Goal: Task Accomplishment & Management: Use online tool/utility

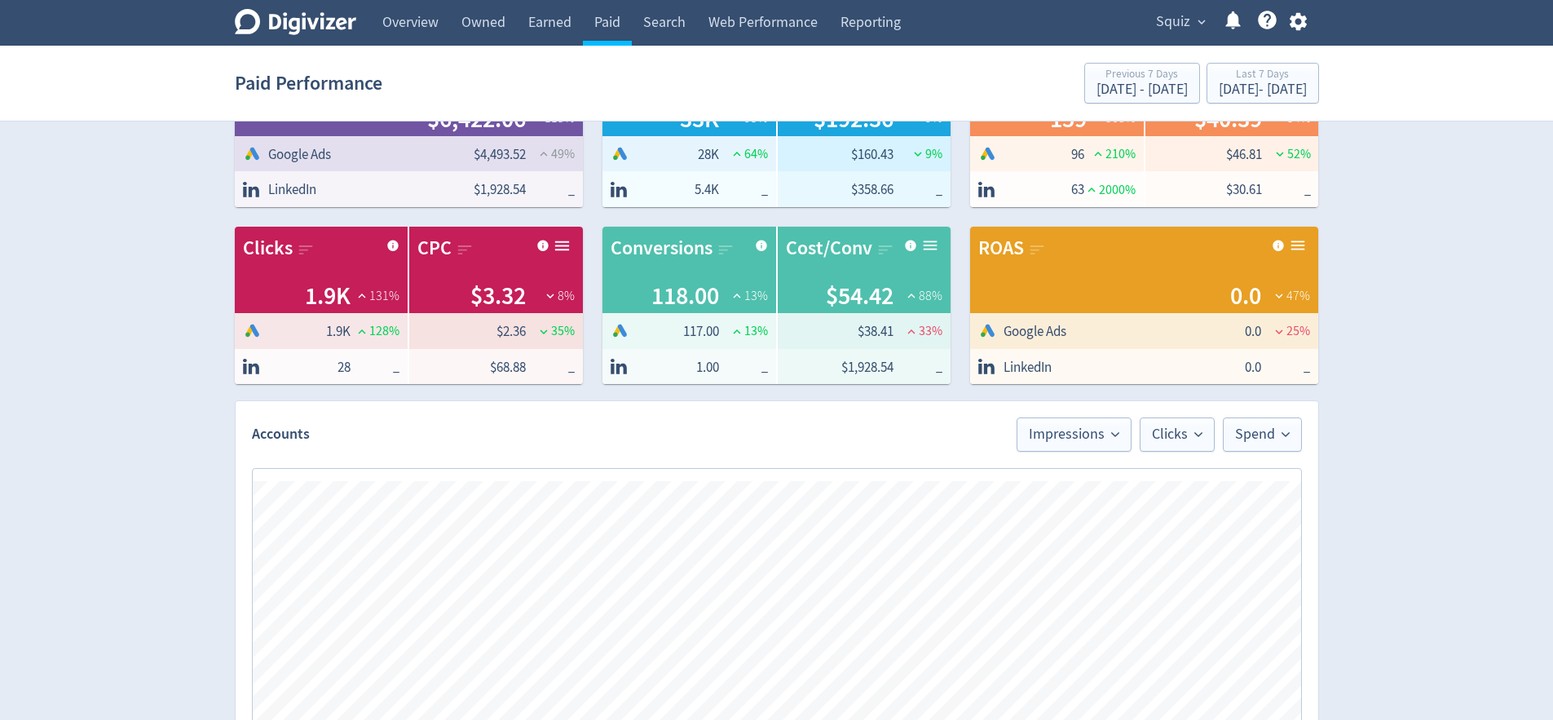
scroll to position [479, 0]
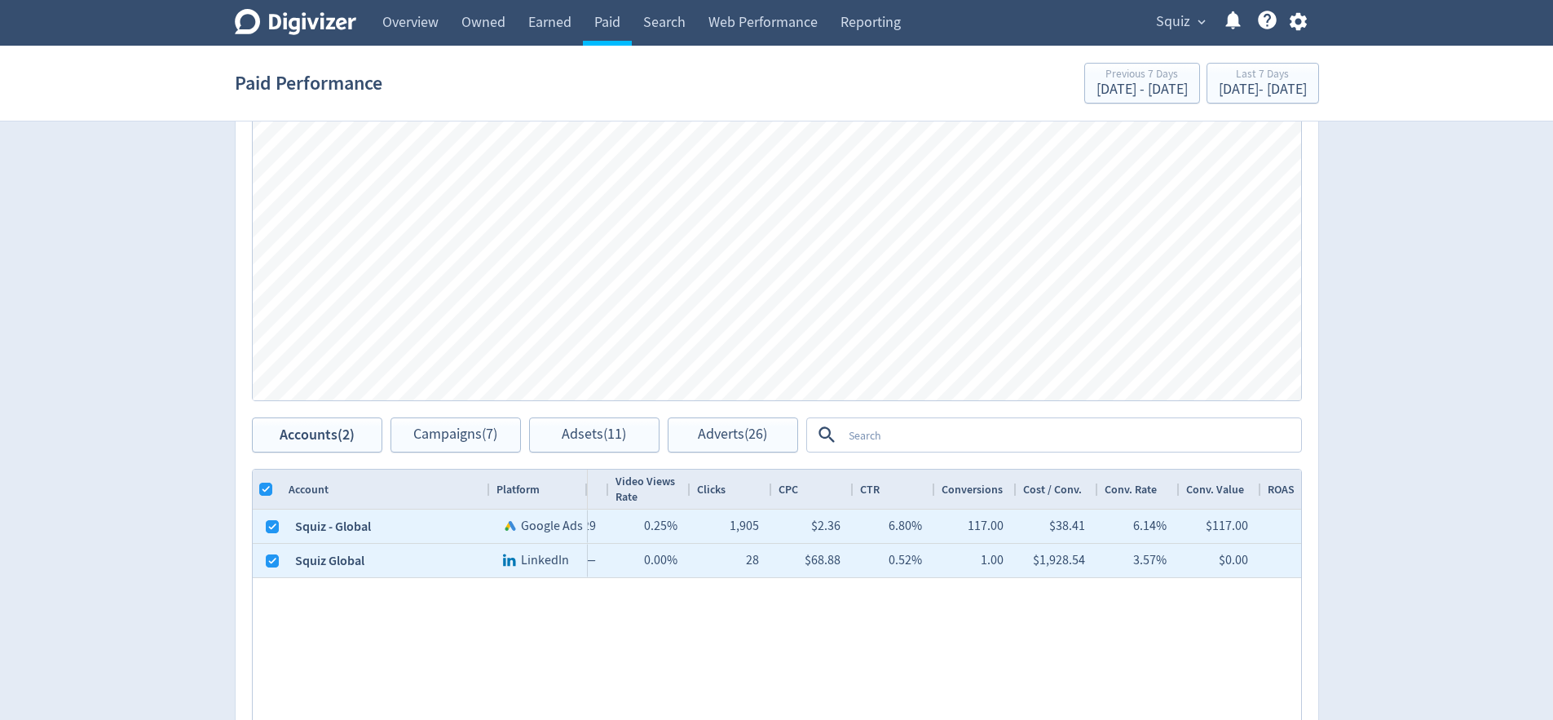
click at [1446, 375] on div "Digivizer Logo [PERSON_NAME] Logo Overview Owned Earned Paid Search Web Perform…" at bounding box center [776, 257] width 1553 height 1473
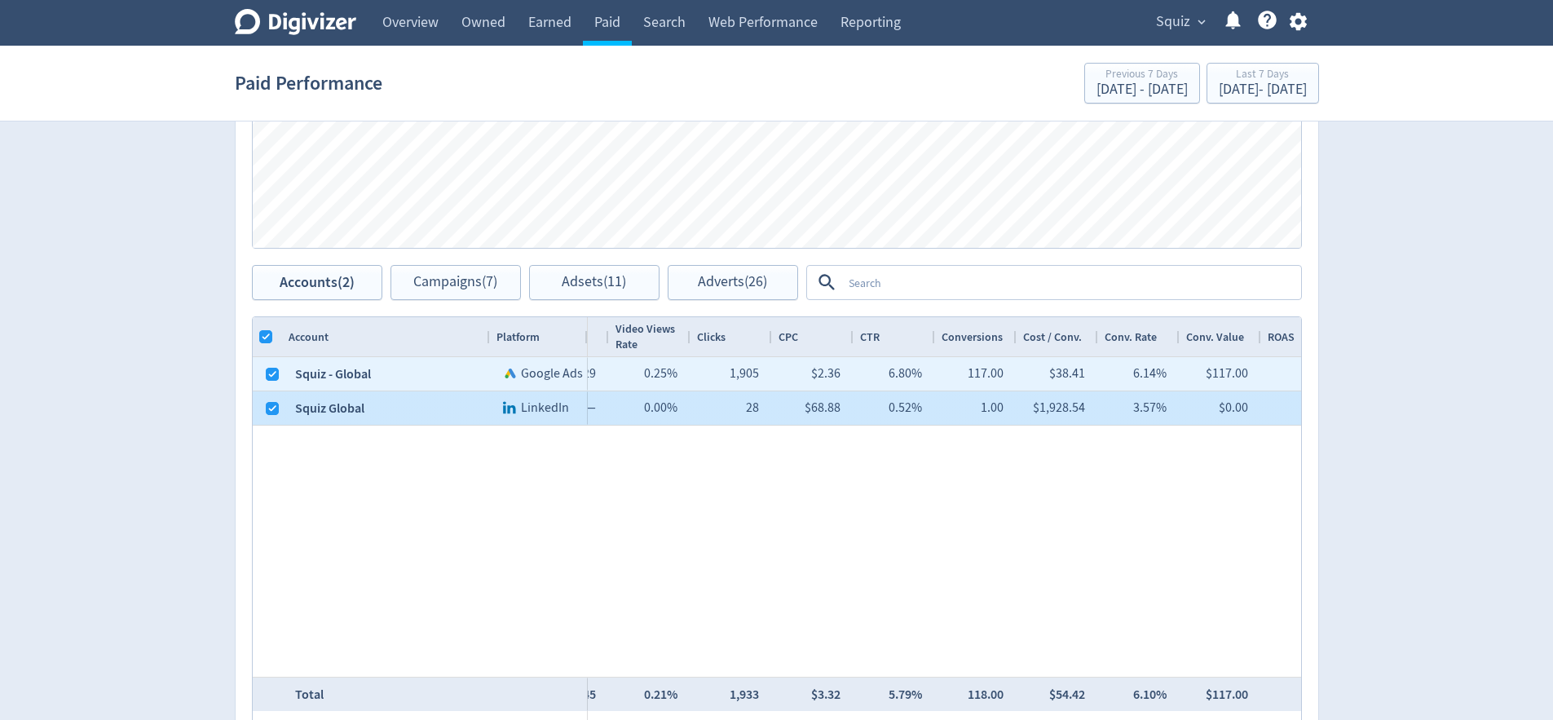
scroll to position [612, 0]
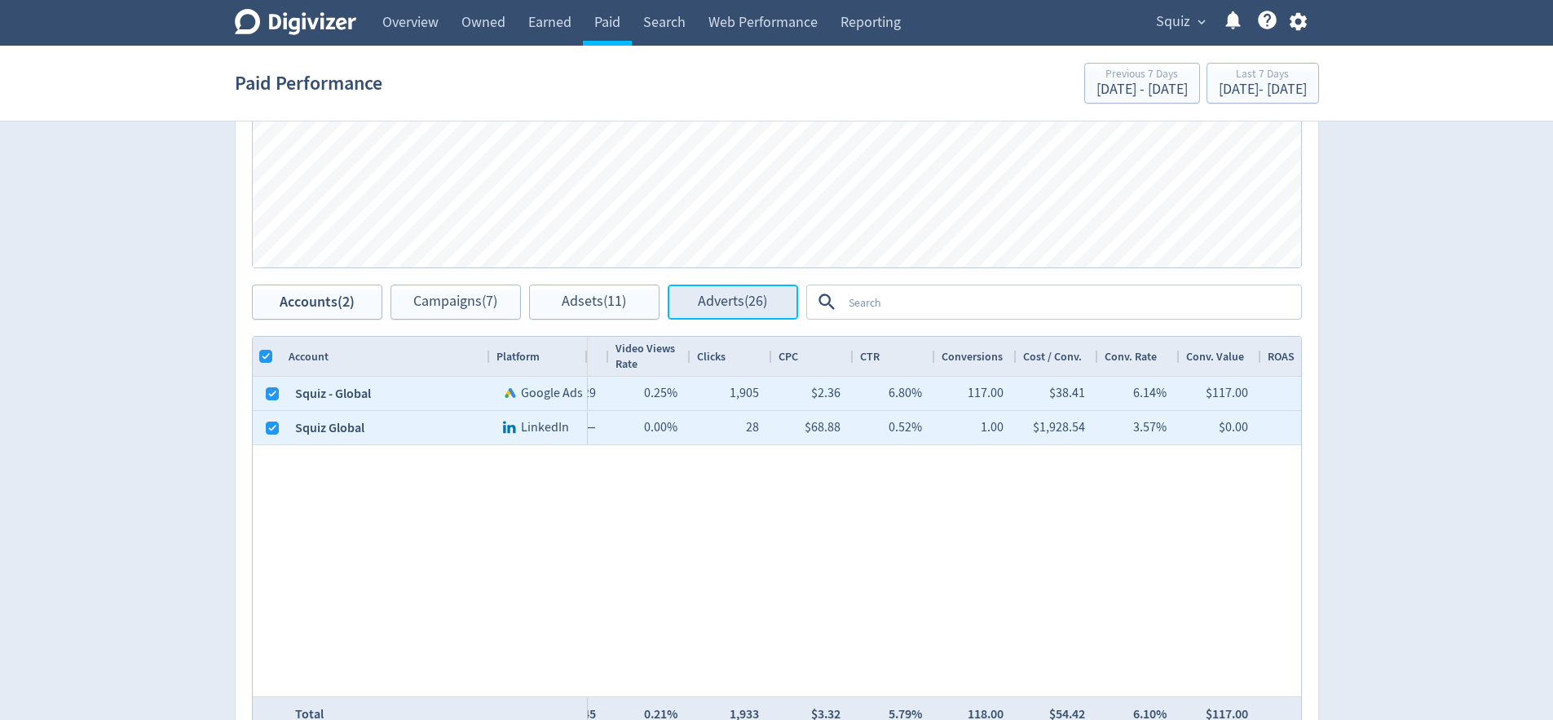
click at [742, 298] on span "Adverts (26)" at bounding box center [732, 301] width 69 height 15
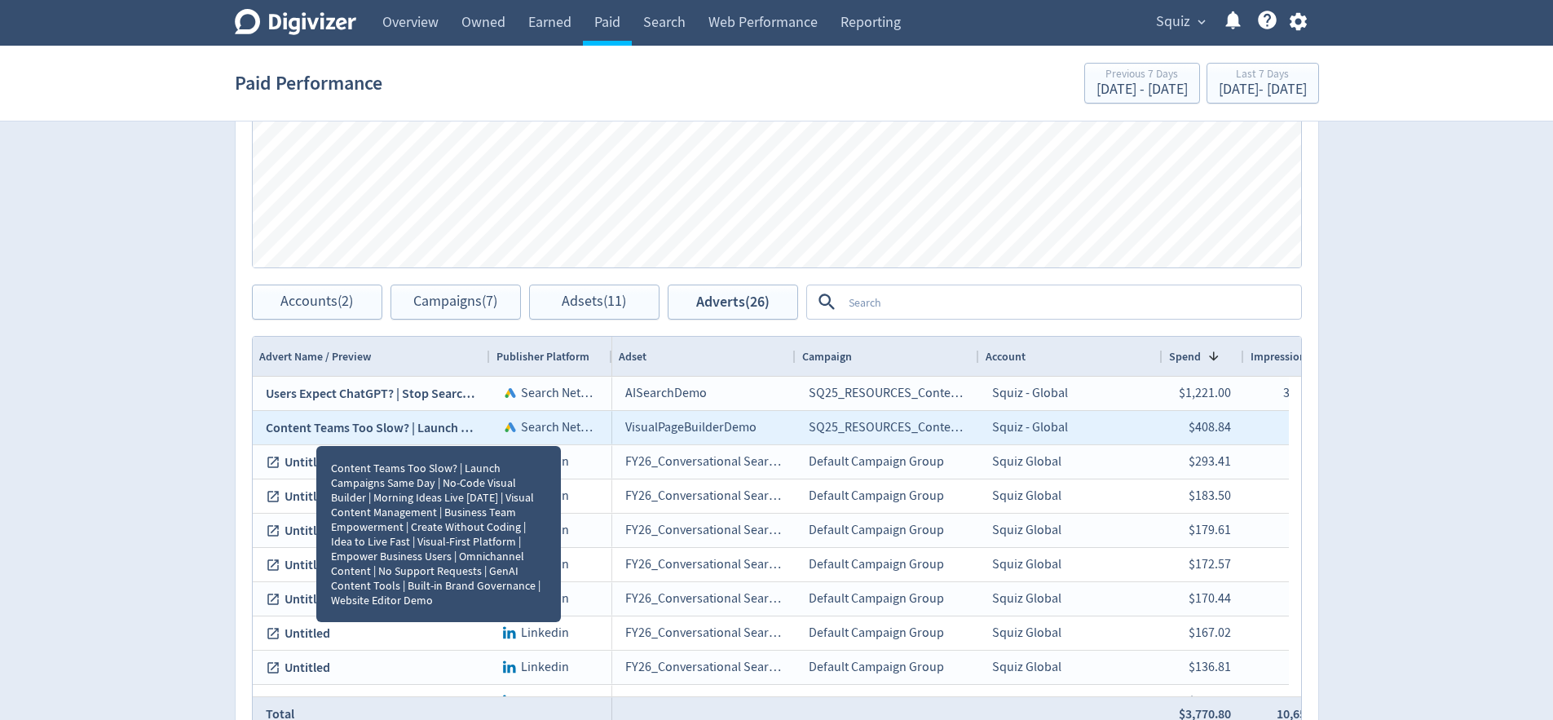
click at [431, 425] on span "Content Teams Too Slow? | Launch Campaigns Same Day | No-Code Visual Builder | …" at bounding box center [1318, 427] width 2105 height 17
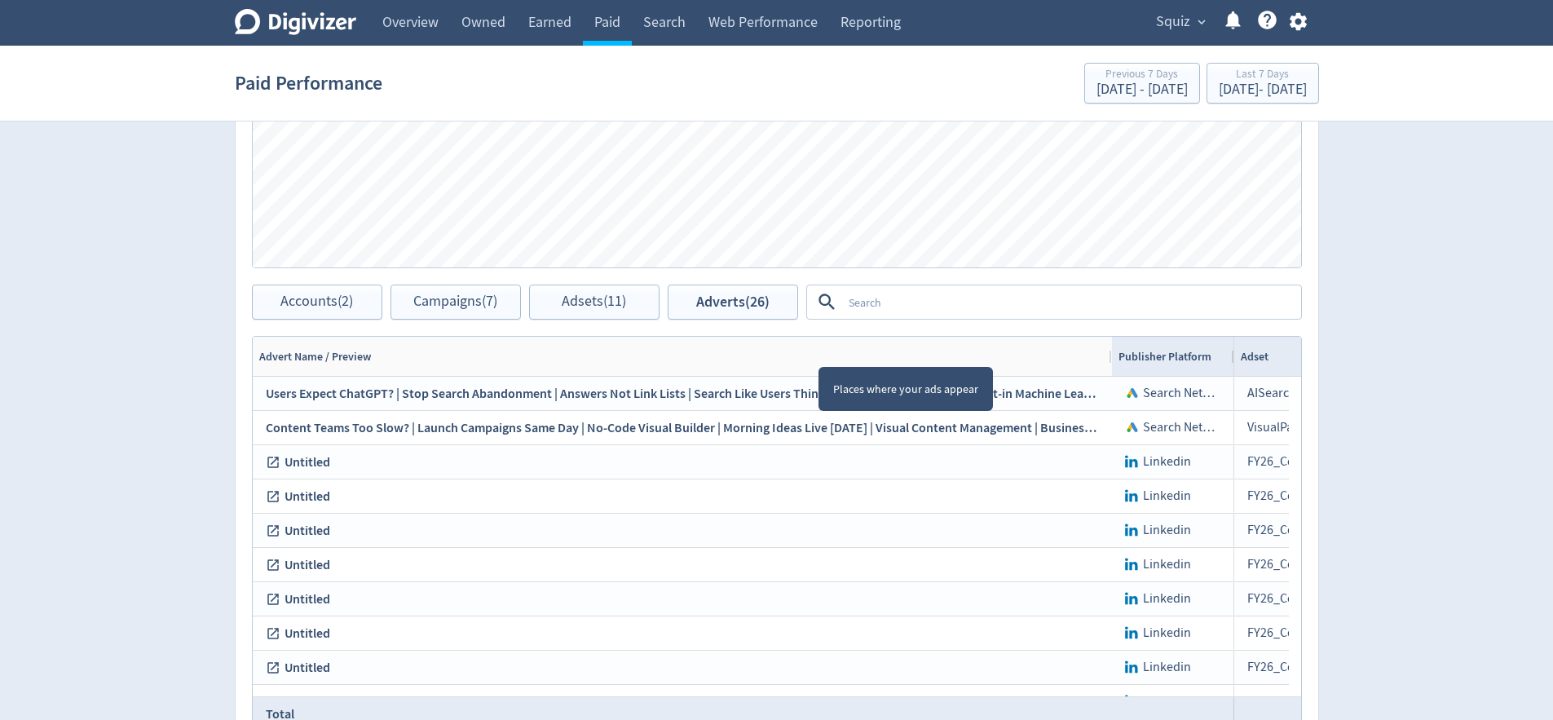
drag, startPoint x: 488, startPoint y: 355, endPoint x: 1165, endPoint y: 362, distance: 676.5
click at [1165, 362] on div "Advert Name / Preview Publisher Platform" at bounding box center [743, 356] width 981 height 39
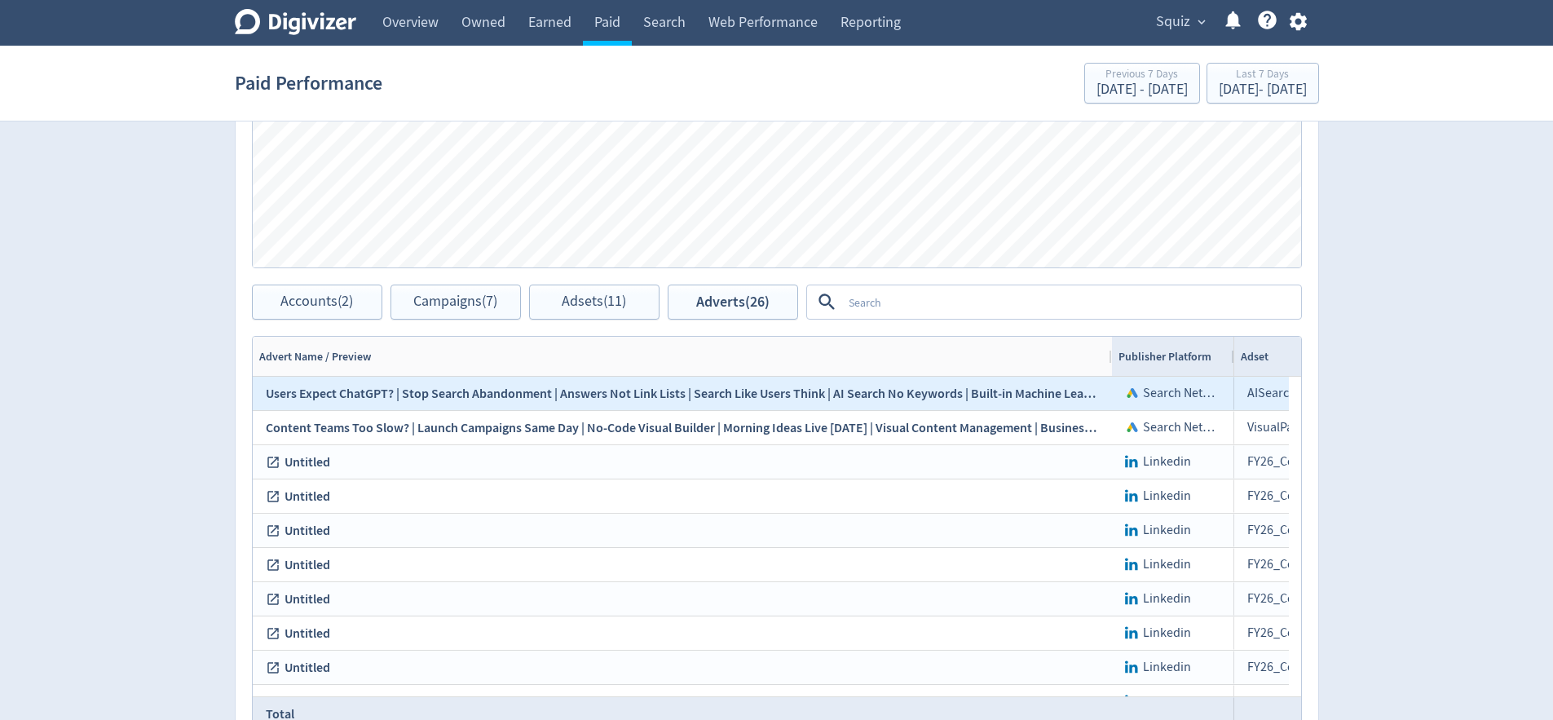
click at [311, 397] on span "Users Expect ChatGPT? | Stop Search Abandonment | Answers Not Link Lists | Sear…" at bounding box center [1392, 393] width 2253 height 17
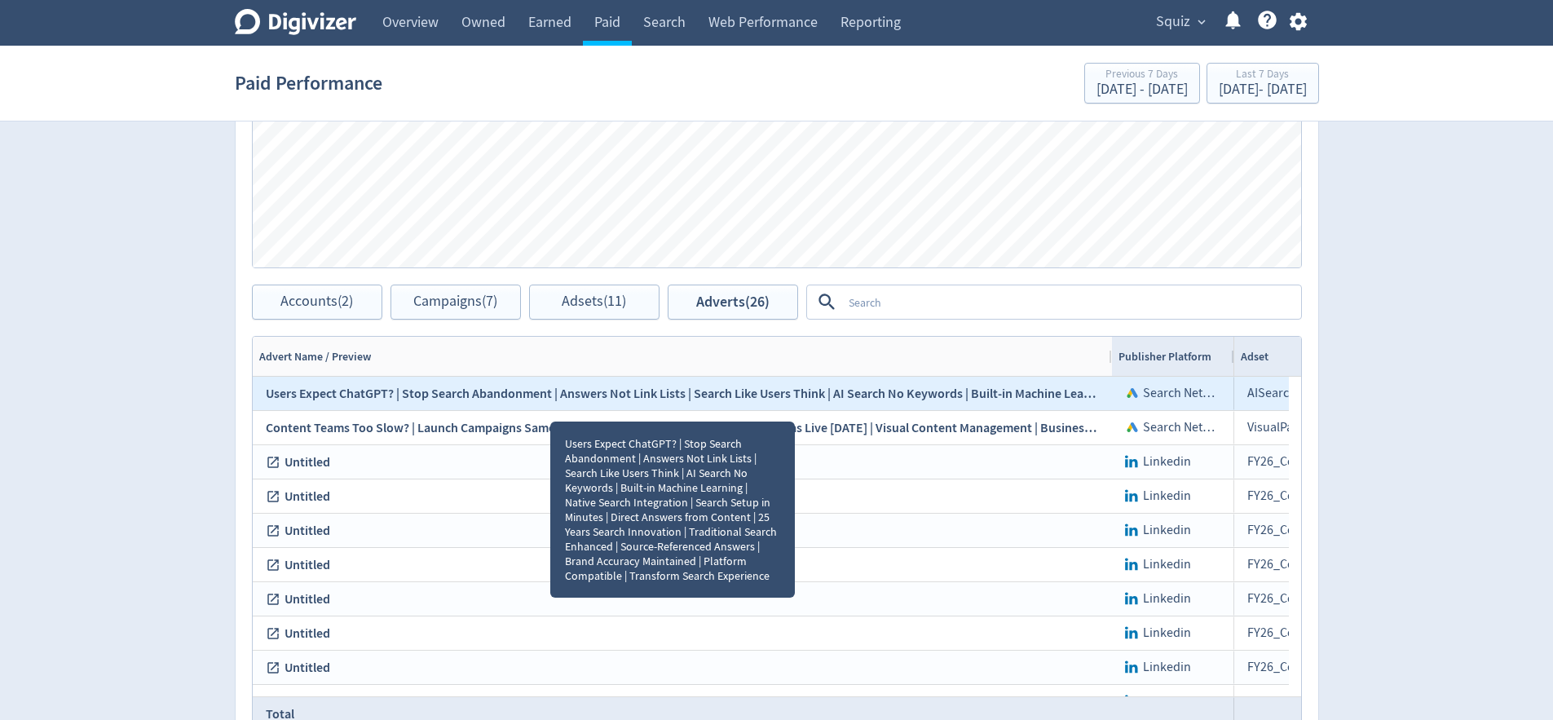
click at [1002, 395] on span "Users Expect ChatGPT? | Stop Search Abandonment | Answers Not Link Lists | Sear…" at bounding box center [1392, 393] width 2253 height 17
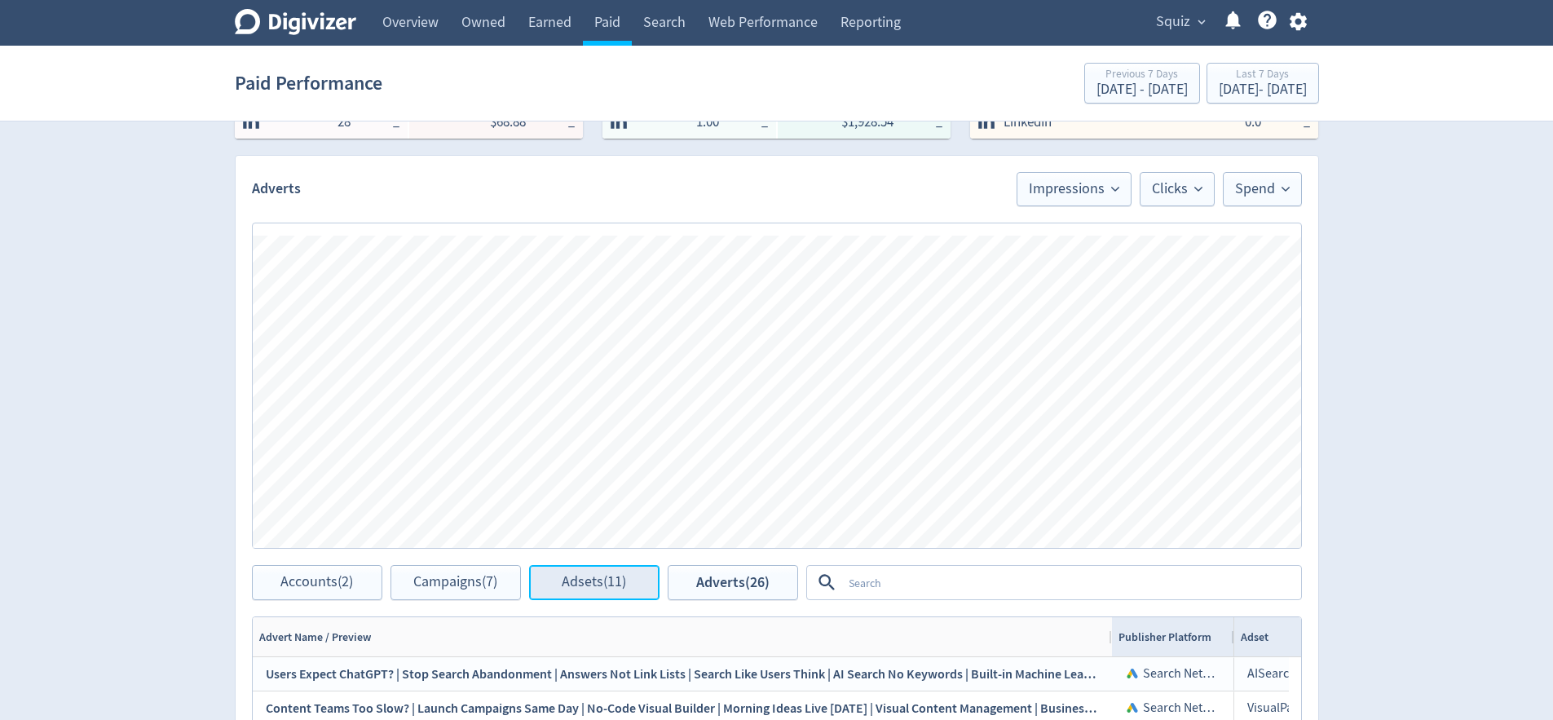
click at [576, 587] on span "Adsets (11)" at bounding box center [594, 582] width 64 height 15
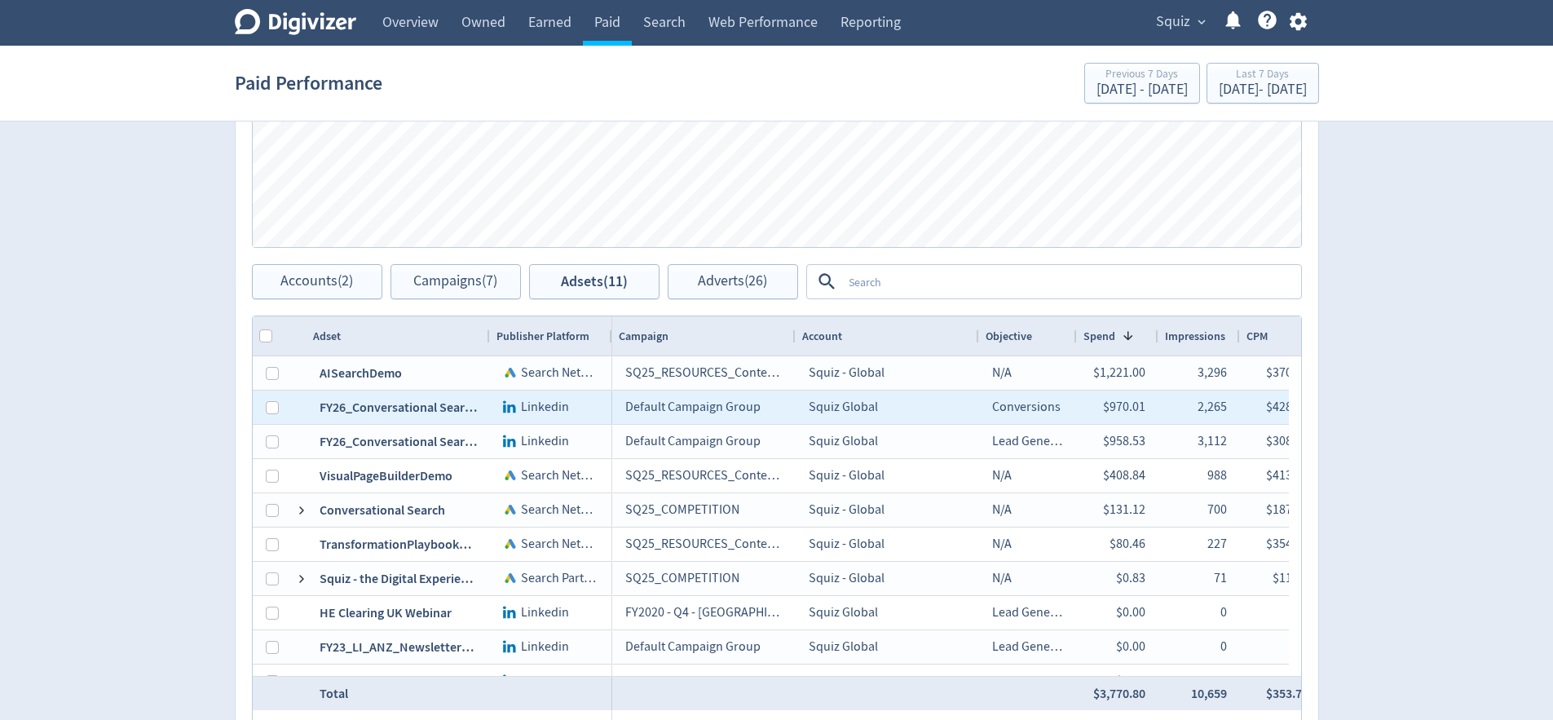
click at [752, 377] on div "SQ25_RESOURCES_ContentMarketing" at bounding box center [703, 372] width 183 height 33
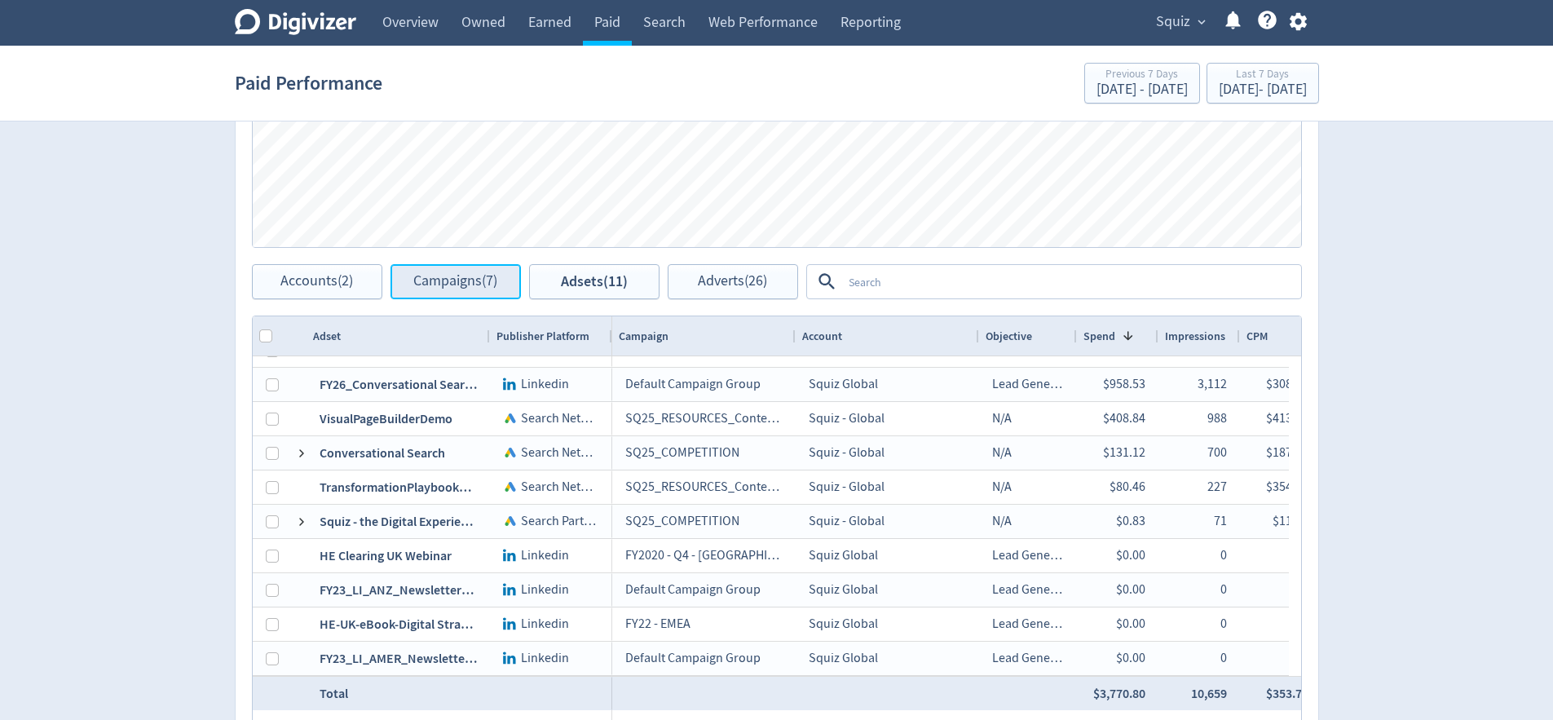
click at [472, 281] on span "Campaigns (7)" at bounding box center [455, 281] width 84 height 15
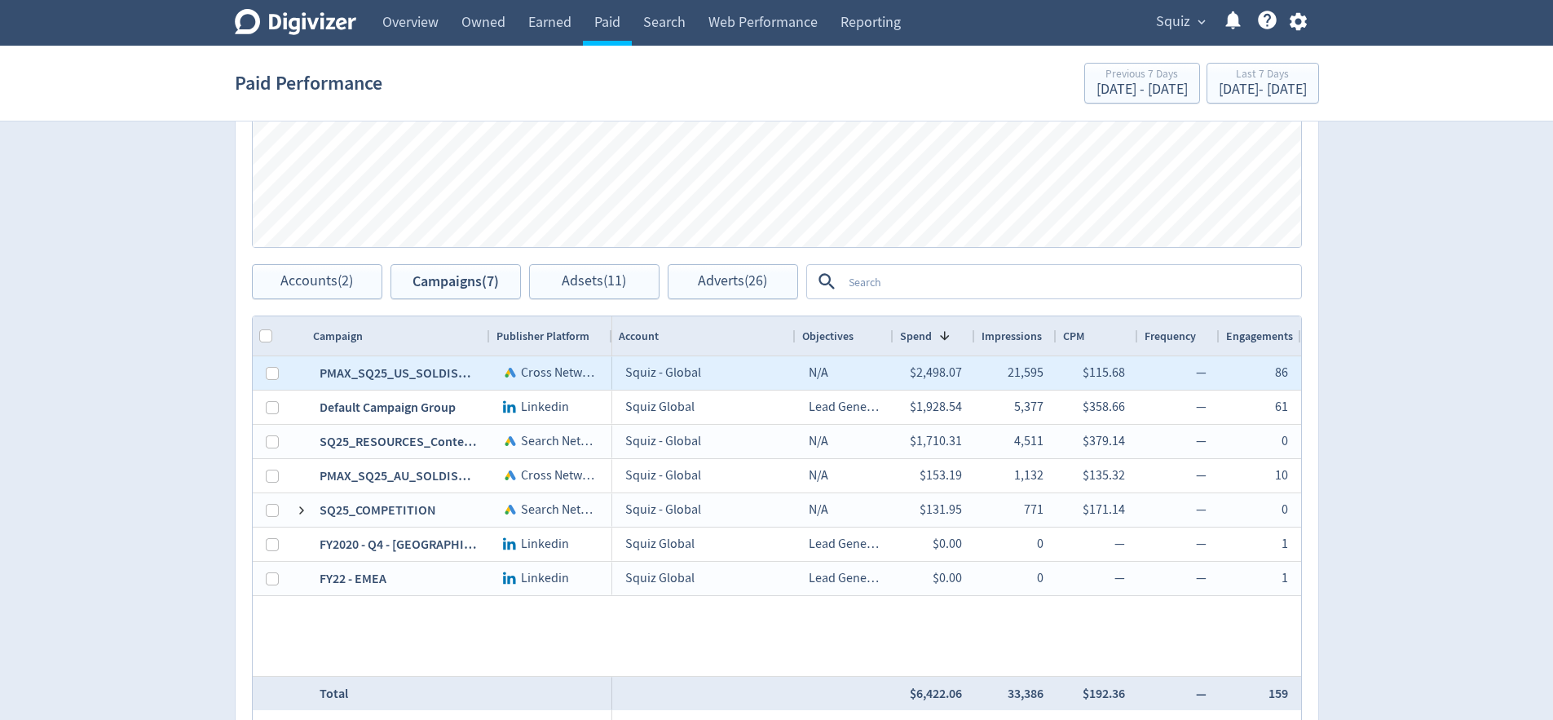
click at [387, 381] on div "PMAX_SQ25_US_SOLDISC_DXP_Platform" at bounding box center [397, 372] width 183 height 33
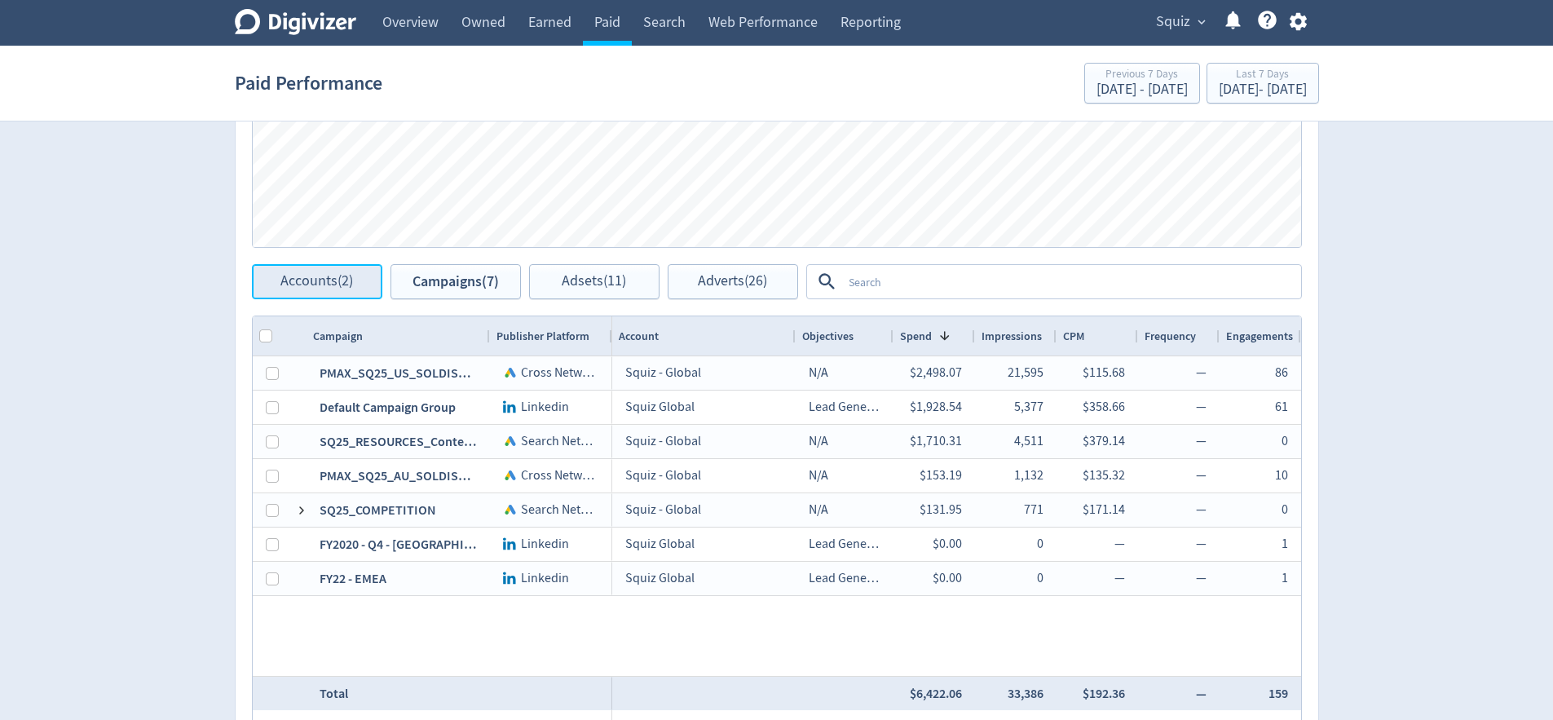
click at [319, 281] on span "Accounts (2)" at bounding box center [316, 281] width 73 height 15
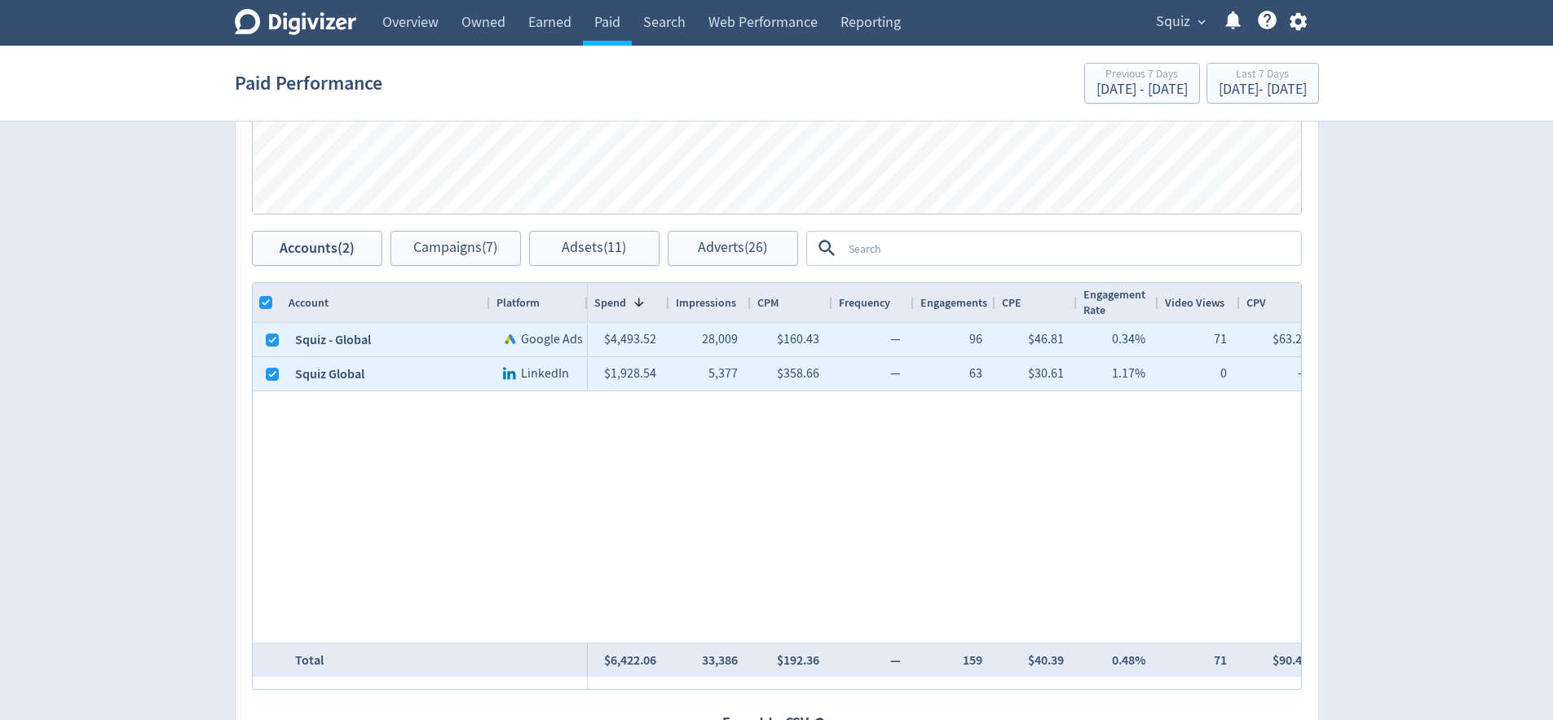
click at [579, 513] on div "Squiz - Global Google Ads Squiz Global LinkedIn $4,493.52 28,009 $160.43 — 96 $…" at bounding box center [777, 482] width 1048 height 319
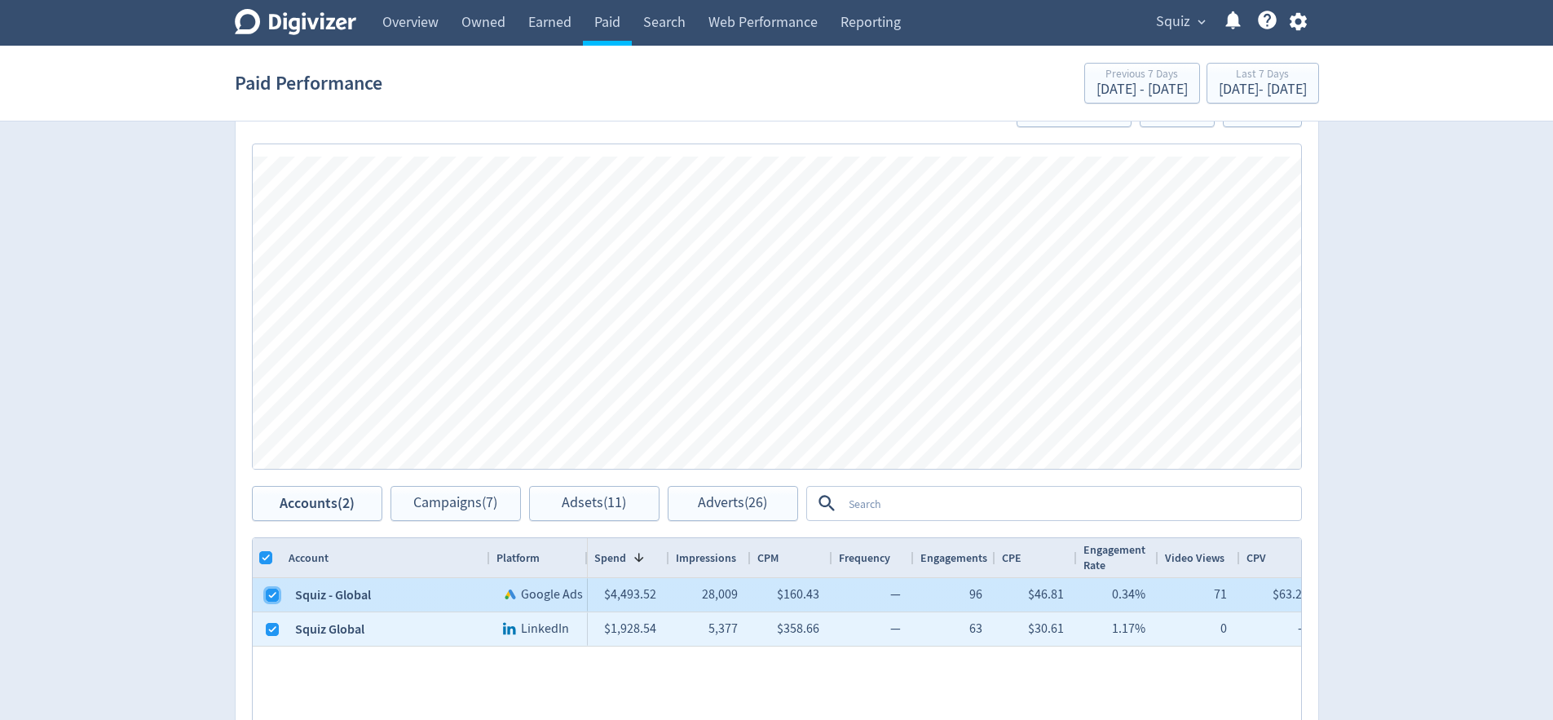
click at [273, 593] on input "Press Space to toggle row selection (checked)" at bounding box center [272, 594] width 13 height 13
checkbox input "false"
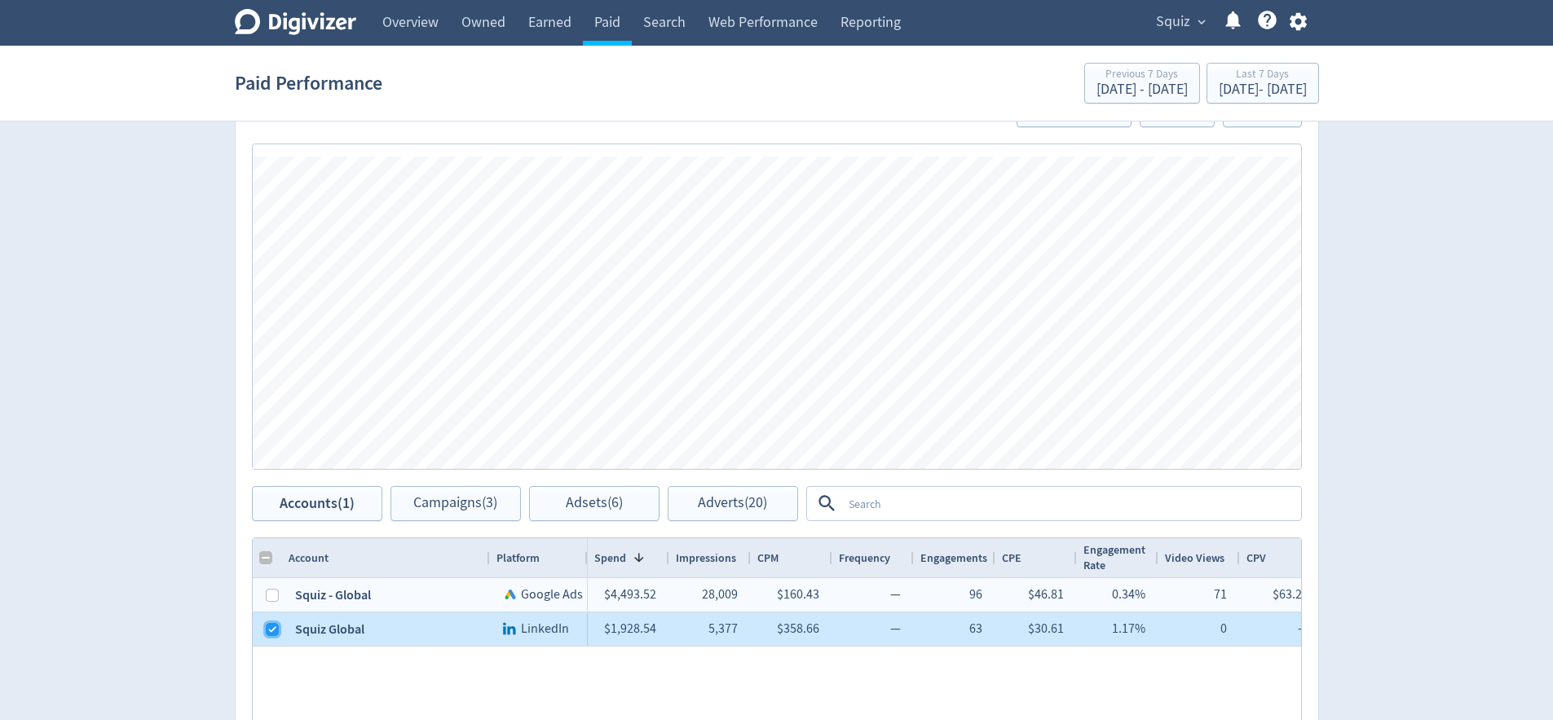
click at [275, 632] on input "Press Space to toggle row selection (checked)" at bounding box center [272, 629] width 13 height 13
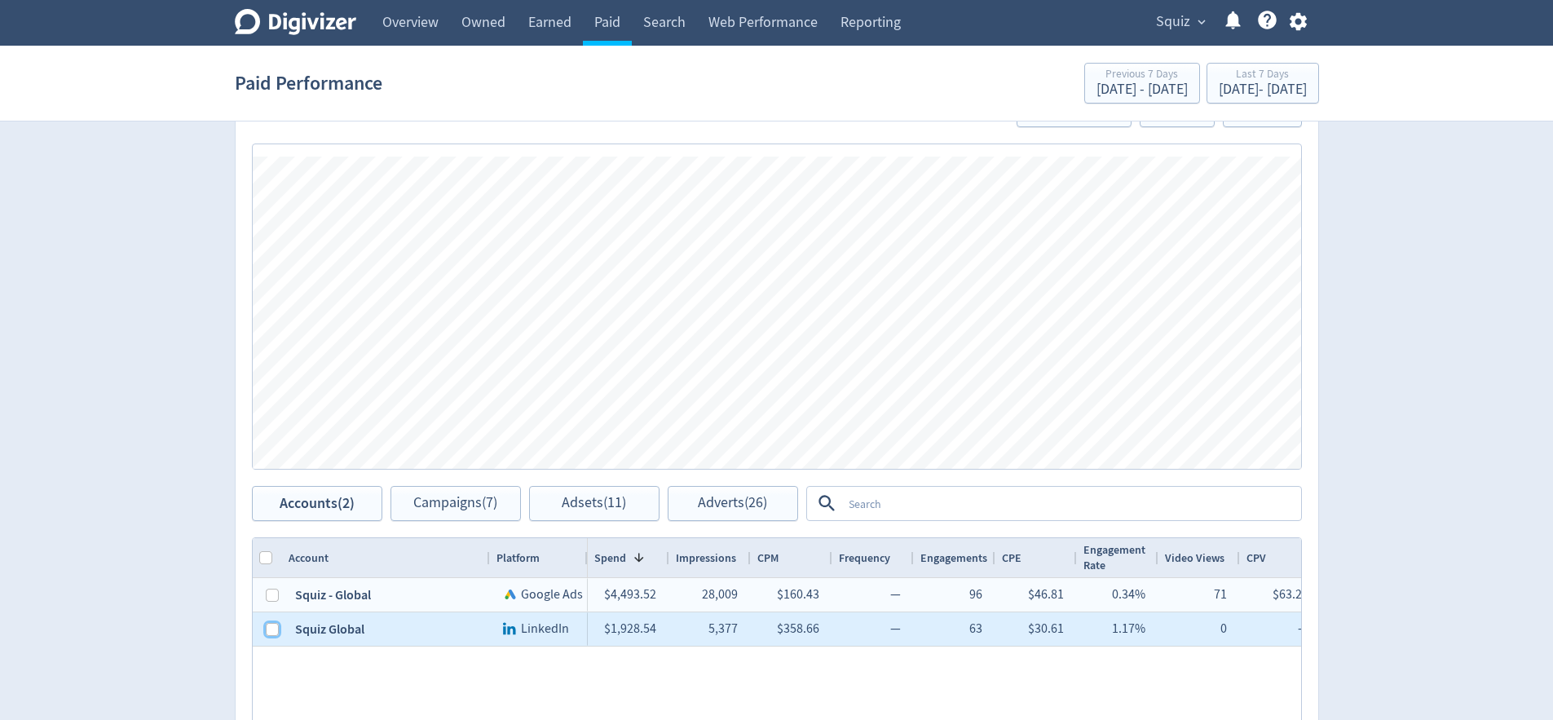
click at [273, 633] on input "Press Space to toggle row selection (unchecked)" at bounding box center [272, 629] width 13 height 13
checkbox input "true"
checkbox input "false"
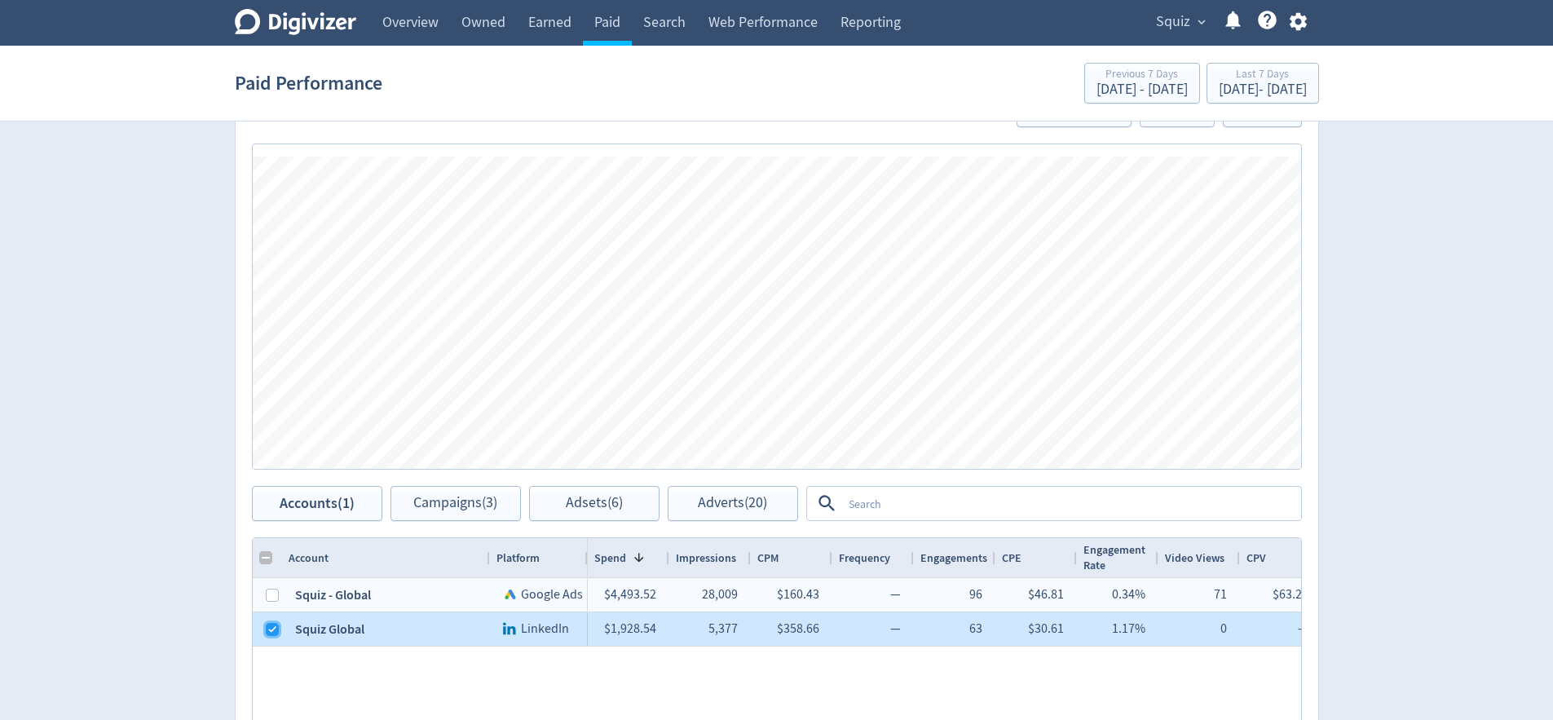
click at [274, 633] on input "Press Space to toggle row selection (checked)" at bounding box center [272, 629] width 13 height 13
checkbox input "false"
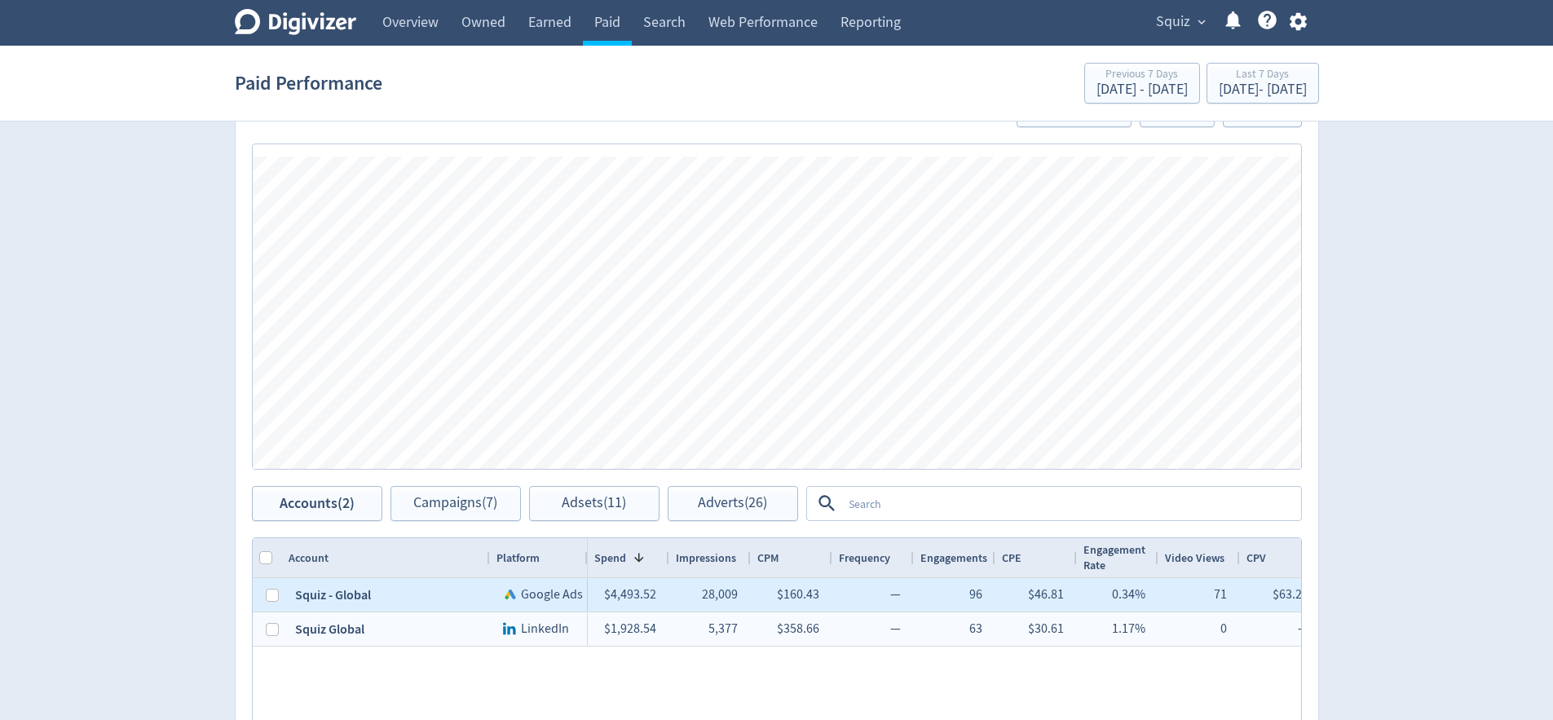
click at [274, 601] on div at bounding box center [272, 595] width 13 height 32
click at [271, 598] on input "Press Space to toggle row selection (unchecked)" at bounding box center [272, 594] width 13 height 13
checkbox input "true"
checkbox input "false"
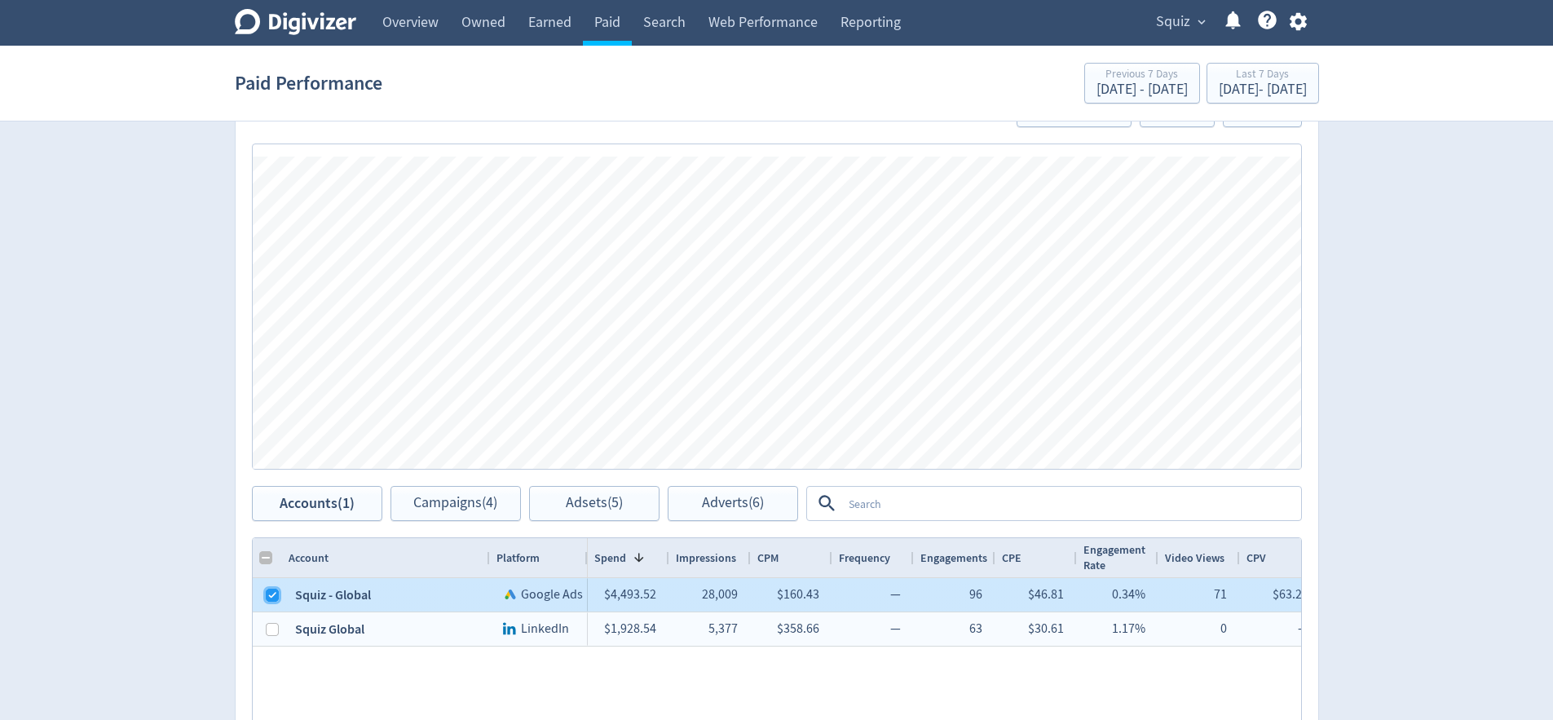
click at [278, 592] on input "Press Space to toggle row selection (checked)" at bounding box center [272, 594] width 13 height 13
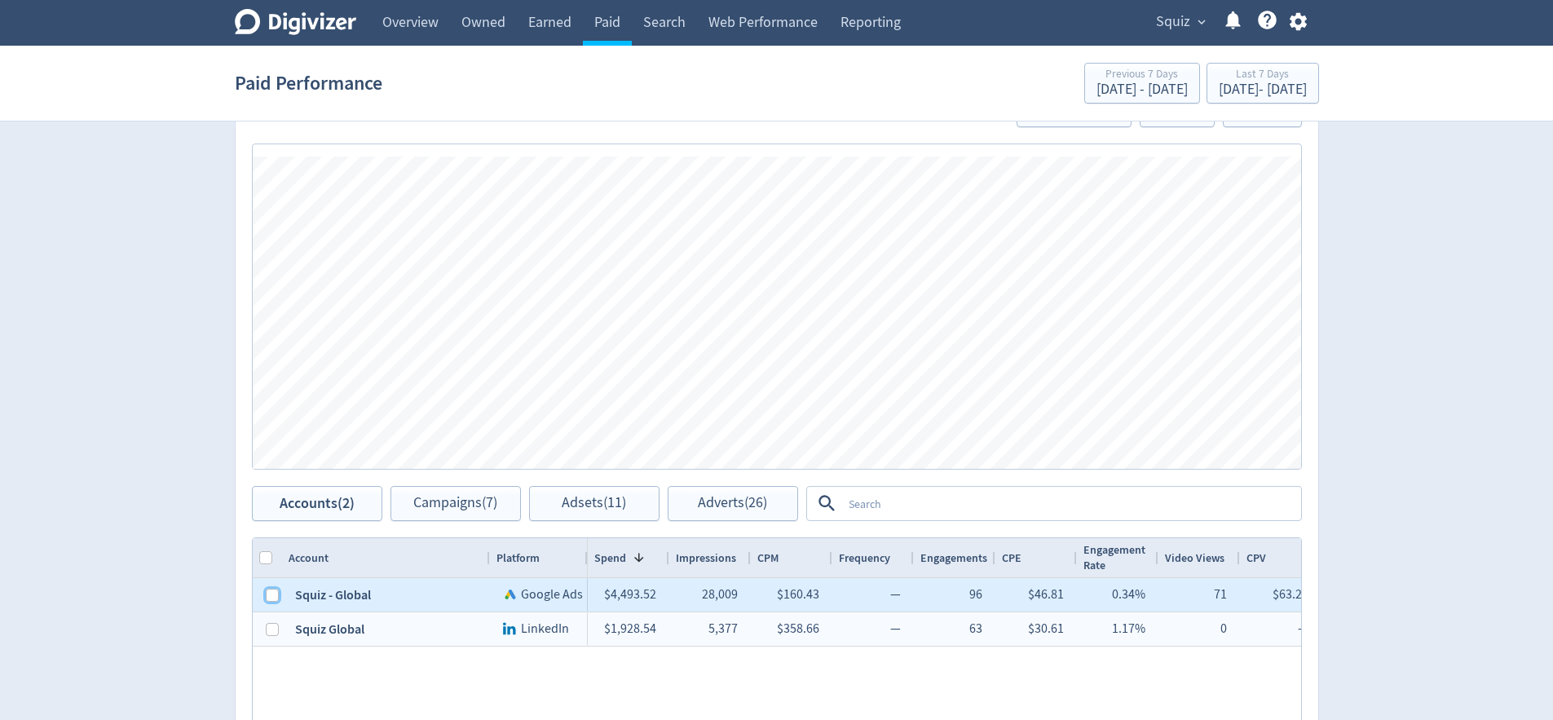
click at [277, 596] on input "Press Space to toggle row selection (unchecked)" at bounding box center [272, 594] width 13 height 13
checkbox input "true"
checkbox input "false"
click at [857, 443] on button "Spend, Legend item 3 of 3" at bounding box center [866, 445] width 62 height 13
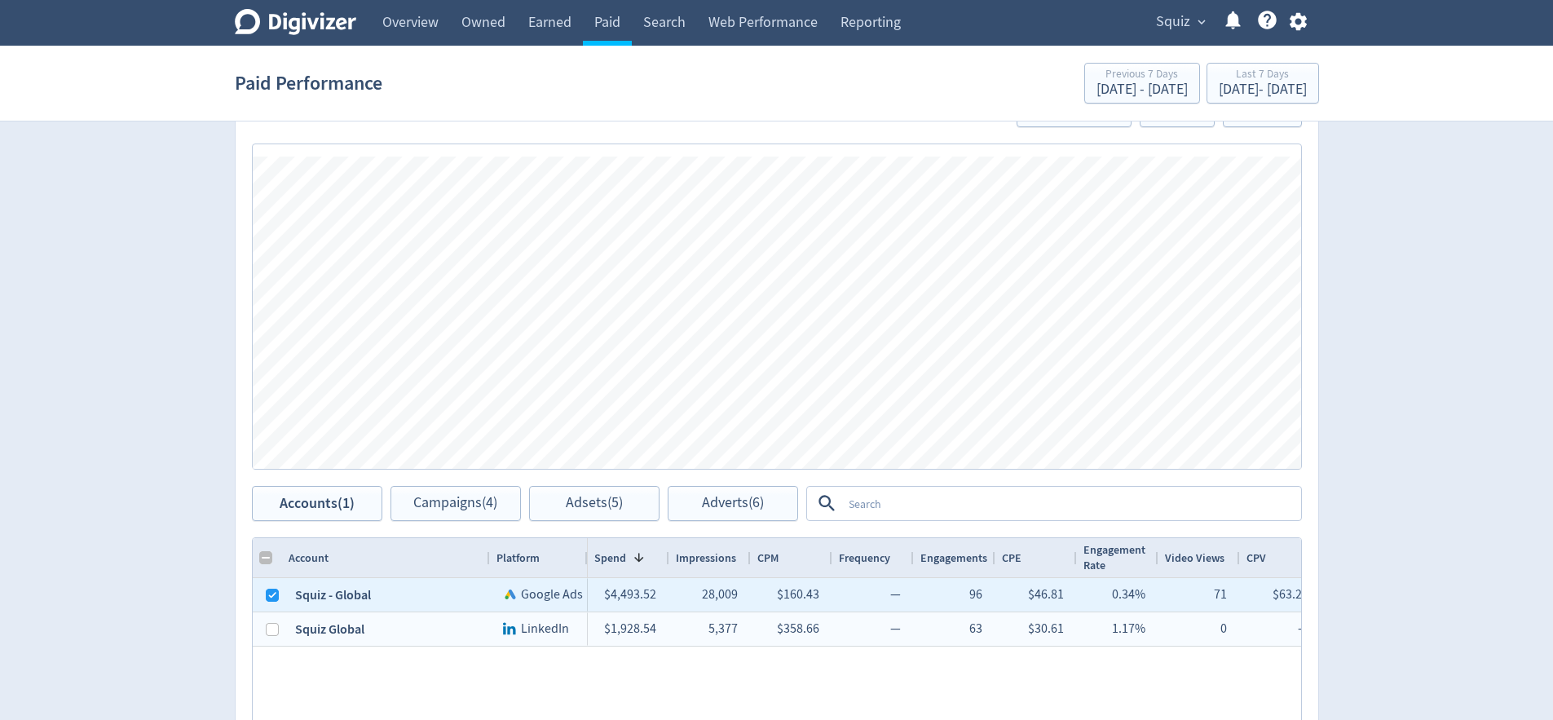
click at [82, 365] on div "Digivizer Logo [PERSON_NAME] Logo Overview Owned Earned Paid Search Web Perform…" at bounding box center [776, 325] width 1553 height 1473
